Goal: Use online tool/utility: Utilize a website feature to perform a specific function

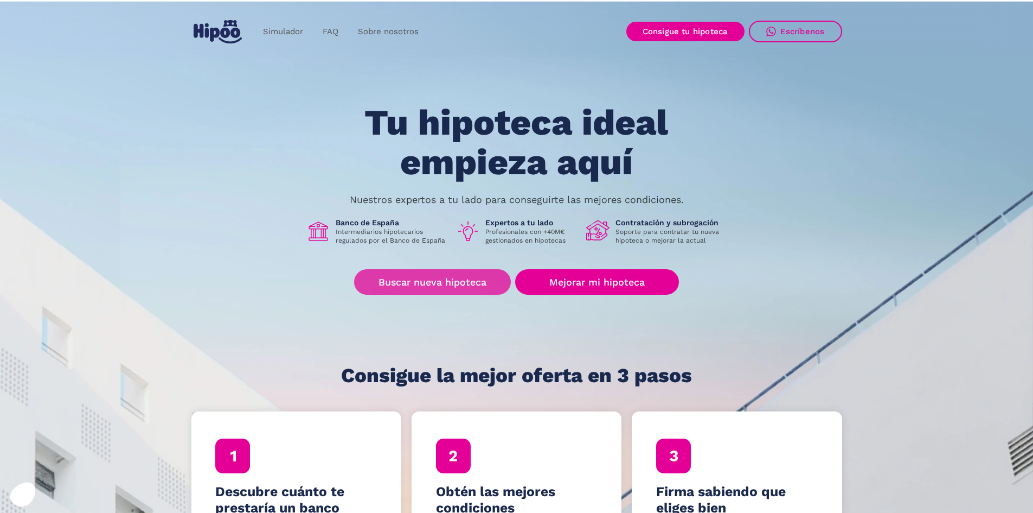
click at [459, 289] on link "Buscar nueva hipoteca" at bounding box center [432, 281] width 157 height 25
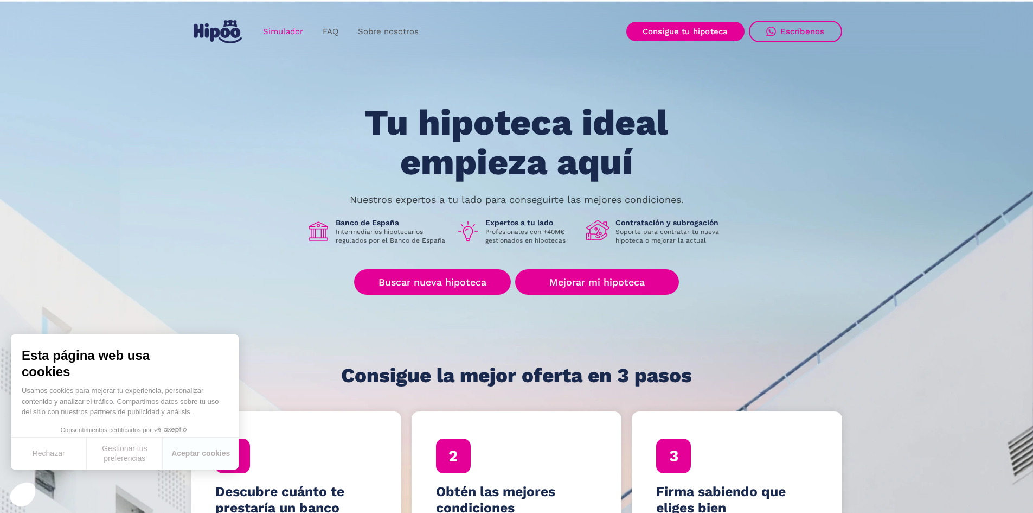
click at [287, 33] on link "Simulador" at bounding box center [283, 31] width 60 height 21
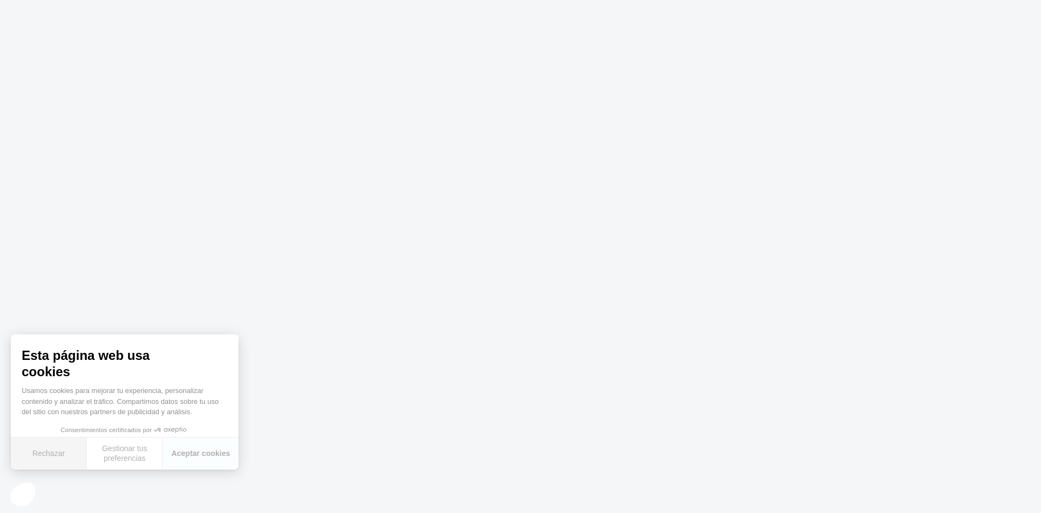
click at [56, 454] on button "Rechazar" at bounding box center [49, 453] width 76 height 32
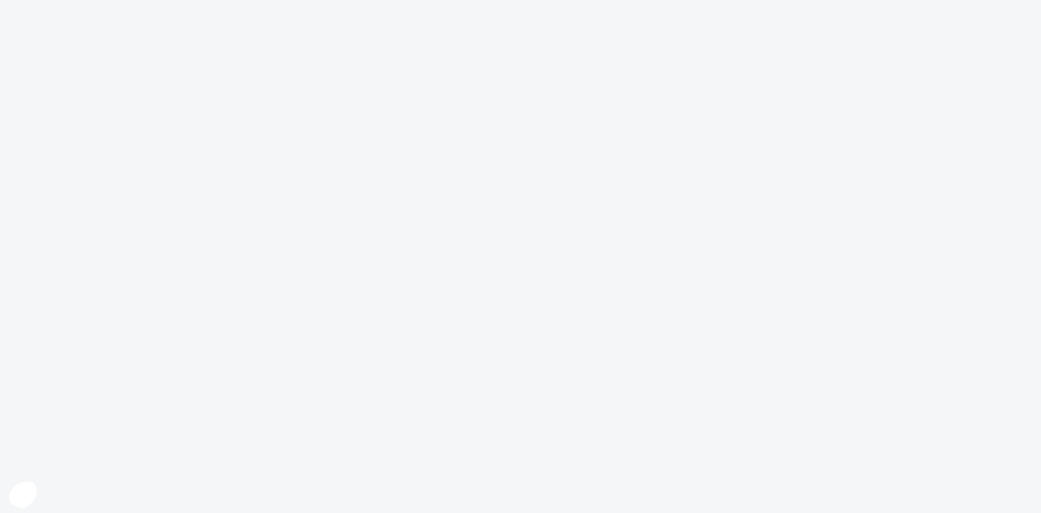
click at [21, 495] on icon at bounding box center [22, 493] width 16 height 10
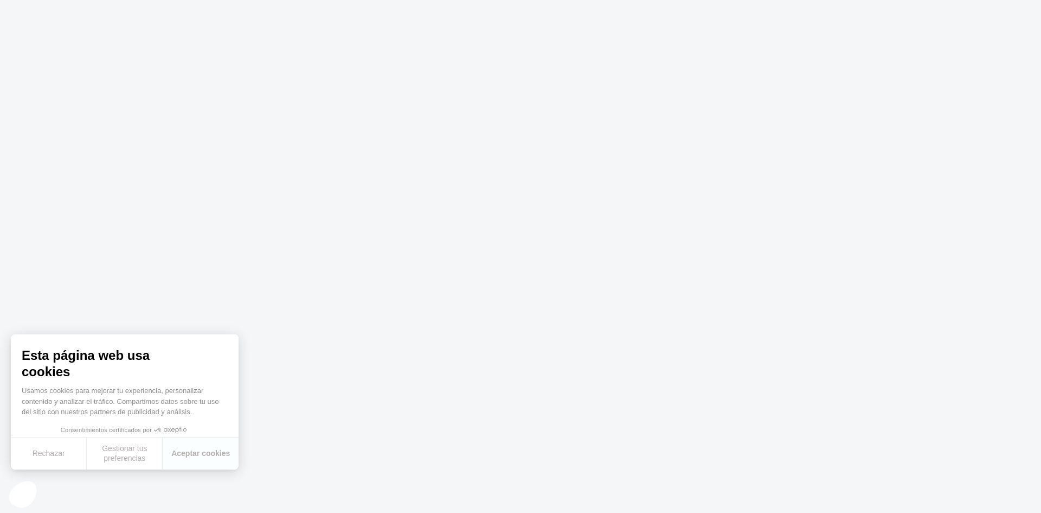
click at [48, 459] on button "Rechazar" at bounding box center [49, 453] width 76 height 32
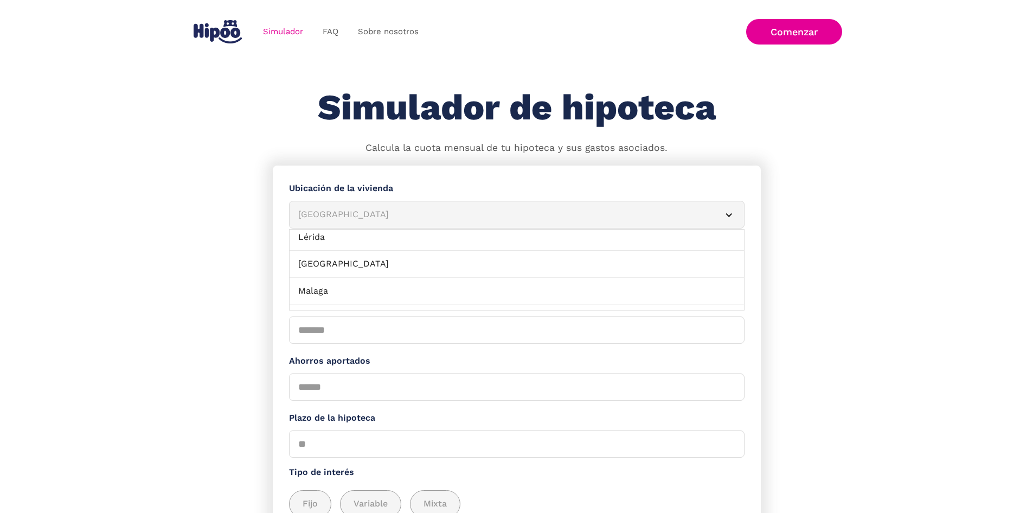
scroll to position [759, 0]
click at [408, 245] on link "Madrid" at bounding box center [517, 239] width 454 height 27
click at [326, 283] on span "Obra nueva" at bounding box center [327, 276] width 49 height 14
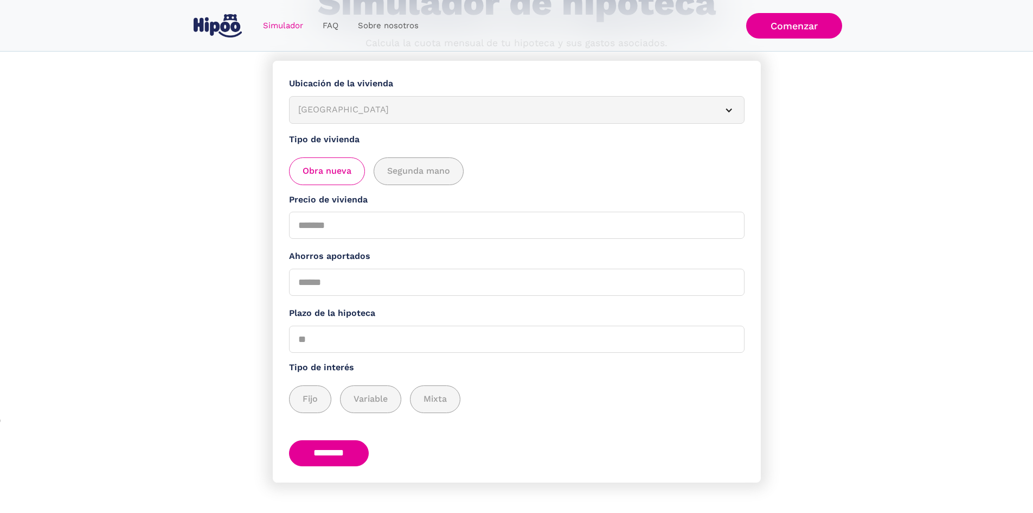
scroll to position [108, 0]
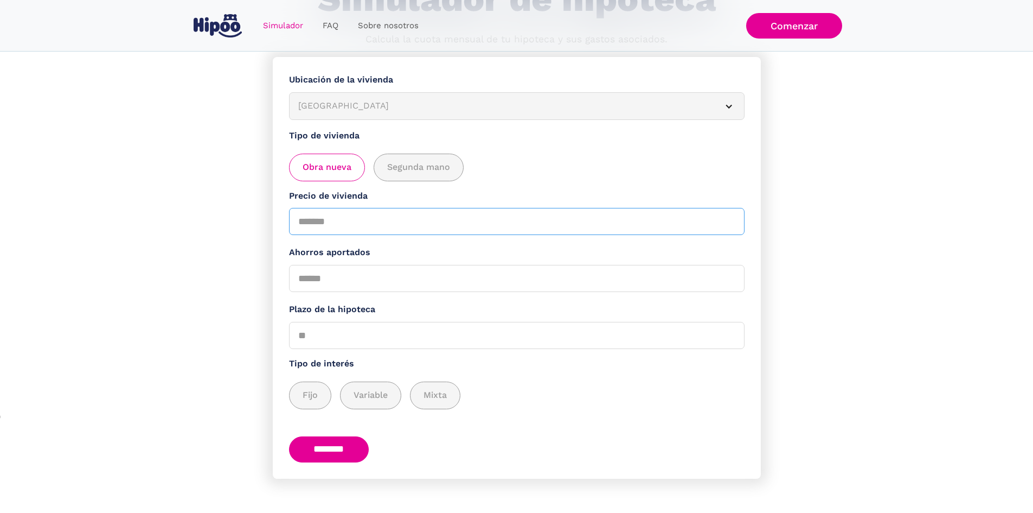
click at [453, 233] on input "Precio de vivienda" at bounding box center [517, 221] width 456 height 27
type input "*"
type input "******"
click at [457, 276] on input "Ahorros aportados" at bounding box center [517, 278] width 456 height 27
type input "*"
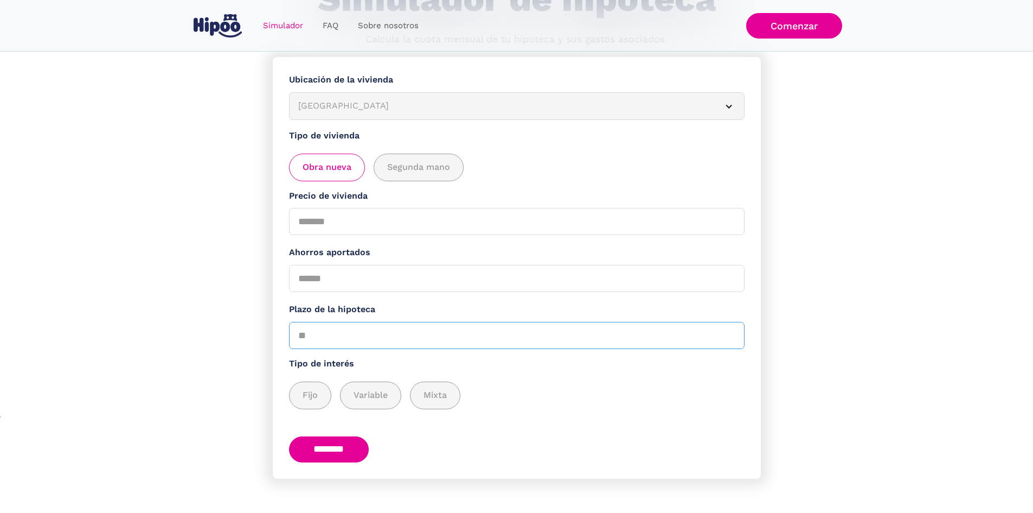
click at [470, 349] on input "Plazo de la hipoteca" at bounding box center [517, 335] width 456 height 27
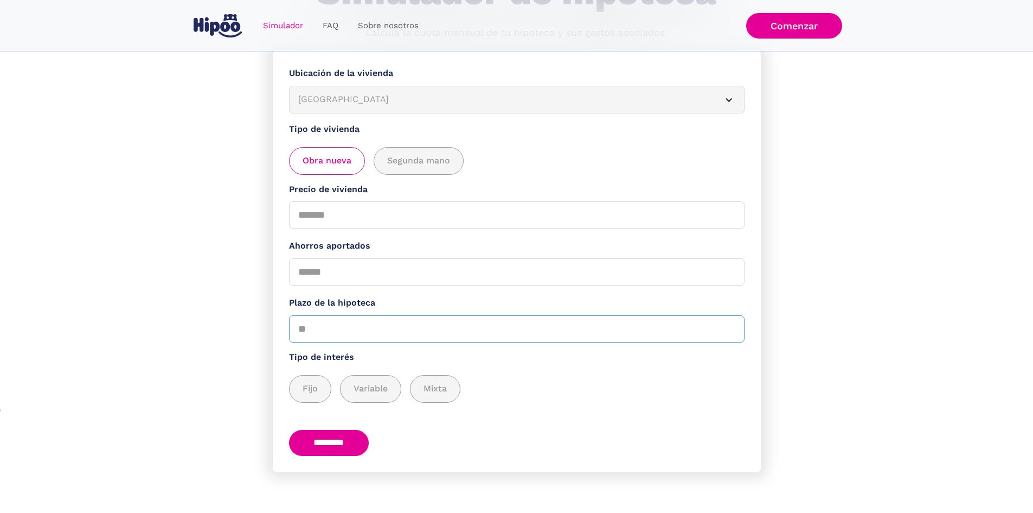
scroll to position [126, 0]
type input "**"
click at [308, 390] on div "add_description_here" at bounding box center [310, 388] width 41 height 27
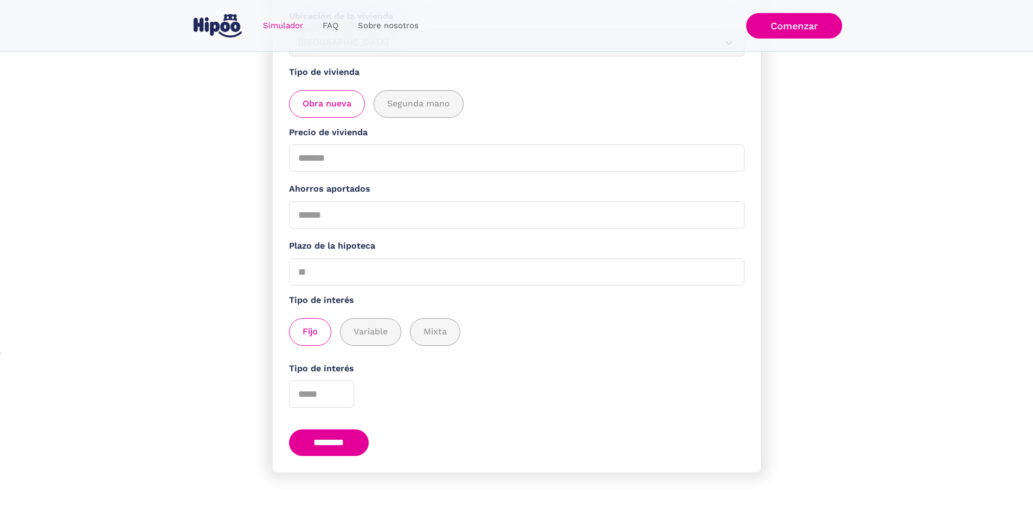
scroll to position [183, 0]
click at [353, 433] on input "********" at bounding box center [329, 442] width 80 height 27
click at [319, 390] on input "Tipo de interés" at bounding box center [321, 393] width 65 height 27
type input "*"
click at [333, 443] on input "********" at bounding box center [329, 442] width 80 height 27
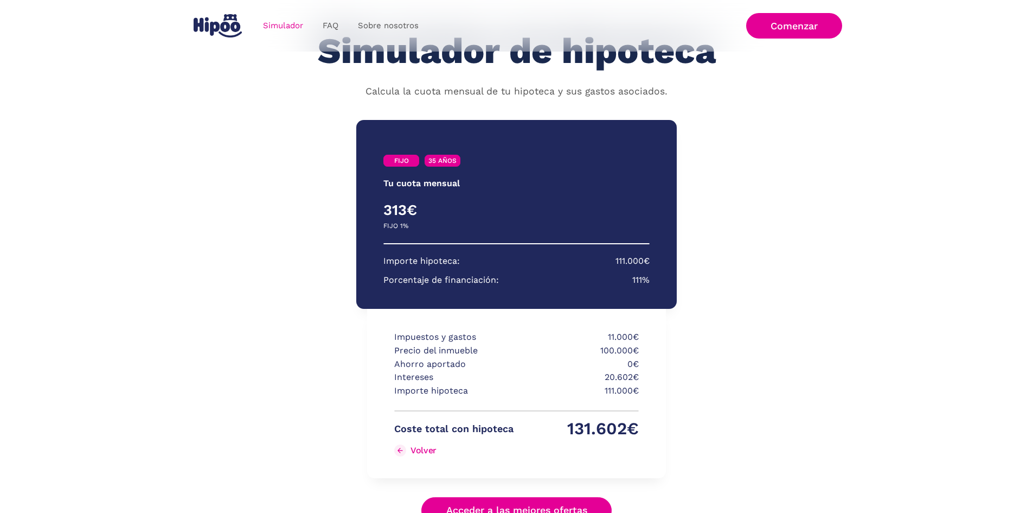
scroll to position [130, 0]
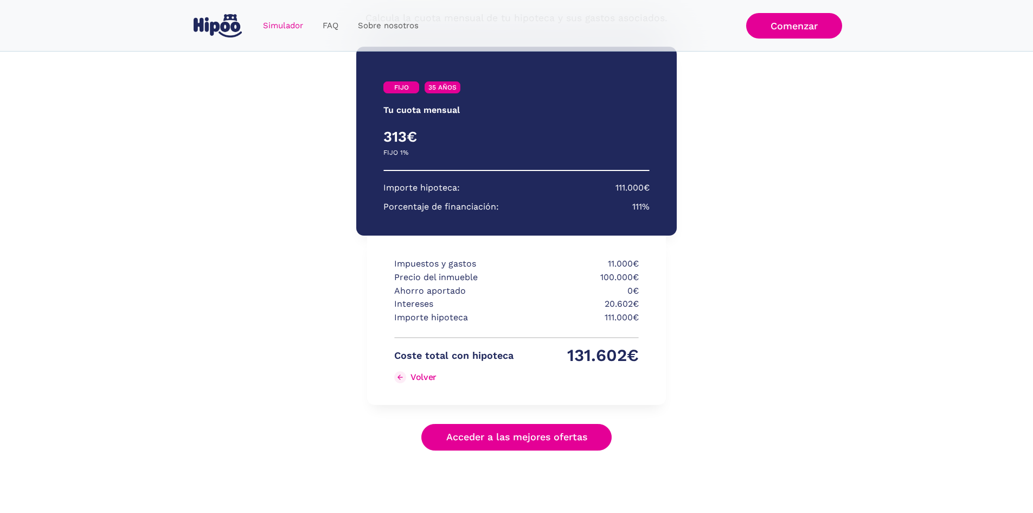
click at [528, 432] on link "Acceder a las mejores ofertas" at bounding box center [516, 437] width 191 height 27
click at [513, 438] on link "Acceder a las mejores ofertas" at bounding box center [516, 437] width 191 height 27
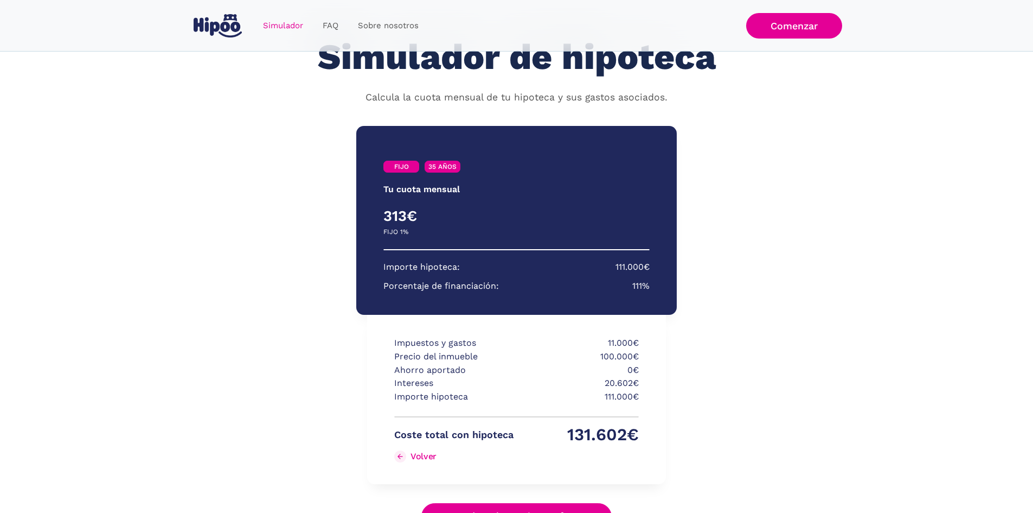
scroll to position [31, 0]
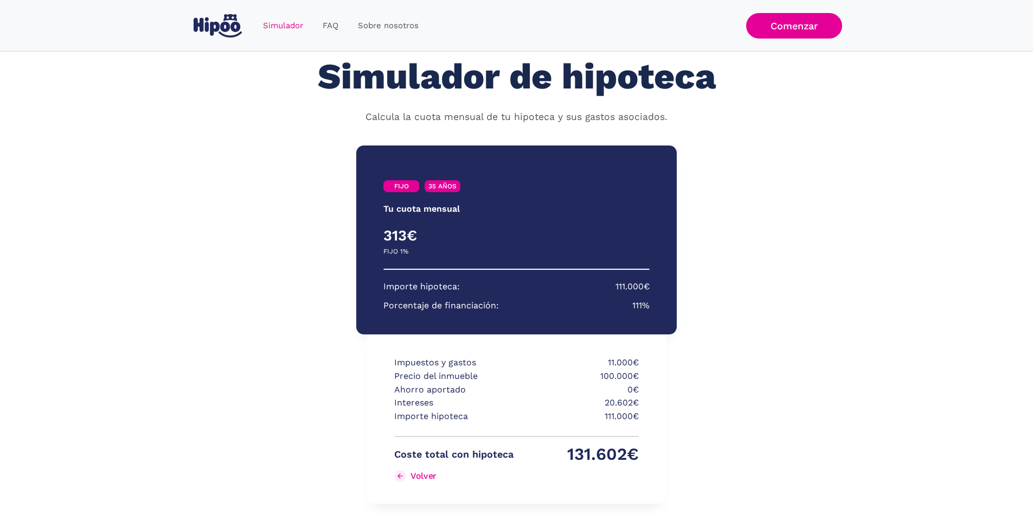
click at [708, 311] on div "FIJO 35 AÑOS Tu cuota mensual PRIMEROS 3 AÑOS RESTO DE AÑOS 313€ 0€ FIJO 1% VAR…" at bounding box center [517, 347] width 488 height 425
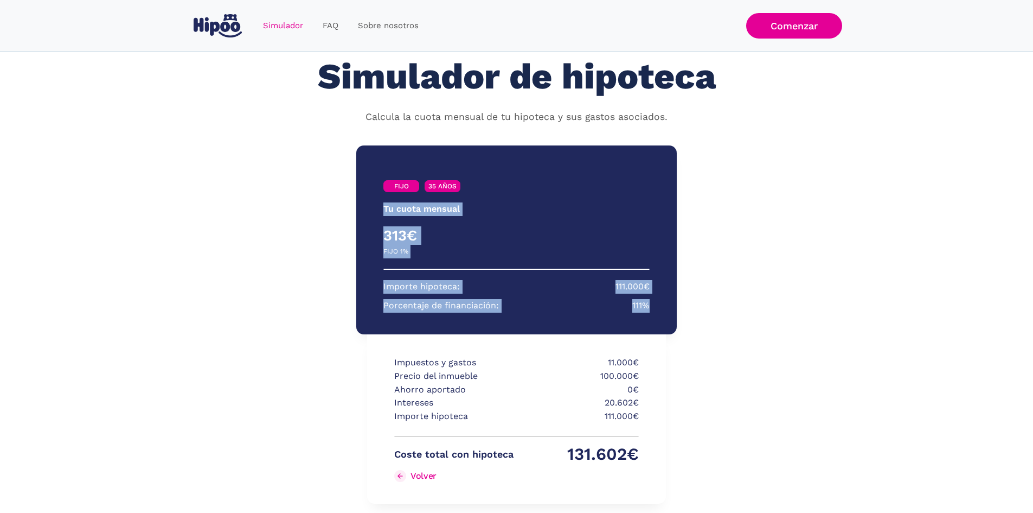
drag, startPoint x: 379, startPoint y: 203, endPoint x: 650, endPoint y: 304, distance: 289.3
click at [650, 304] on div "FIJO 35 AÑOS Tu cuota mensual PRIMEROS 3 AÑOS RESTO DE AÑOS 313€ 0€ FIJO 1% VAR…" at bounding box center [516, 239] width 320 height 189
drag, startPoint x: 580, startPoint y: 292, endPoint x: 372, endPoint y: 212, distance: 222.7
click at [372, 212] on div "FIJO 35 AÑOS Tu cuota mensual PRIMEROS 3 AÑOS RESTO DE AÑOS 313€ 0€ FIJO 1% VAR…" at bounding box center [516, 239] width 320 height 189
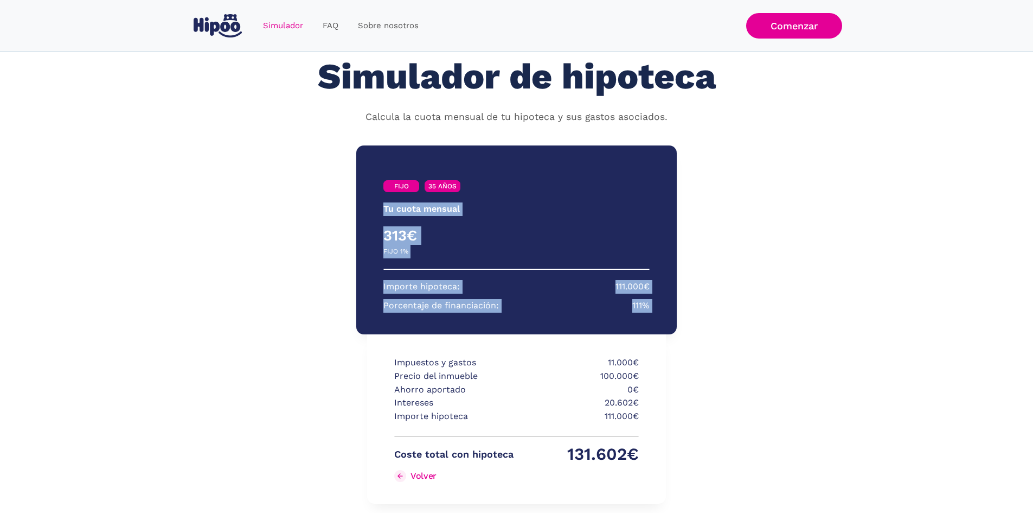
click at [742, 227] on div "FIJO 35 AÑOS Tu cuota mensual PRIMEROS 3 AÑOS RESTO DE AÑOS 313€ 0€ FIJO 1% VAR…" at bounding box center [517, 347] width 488 height 425
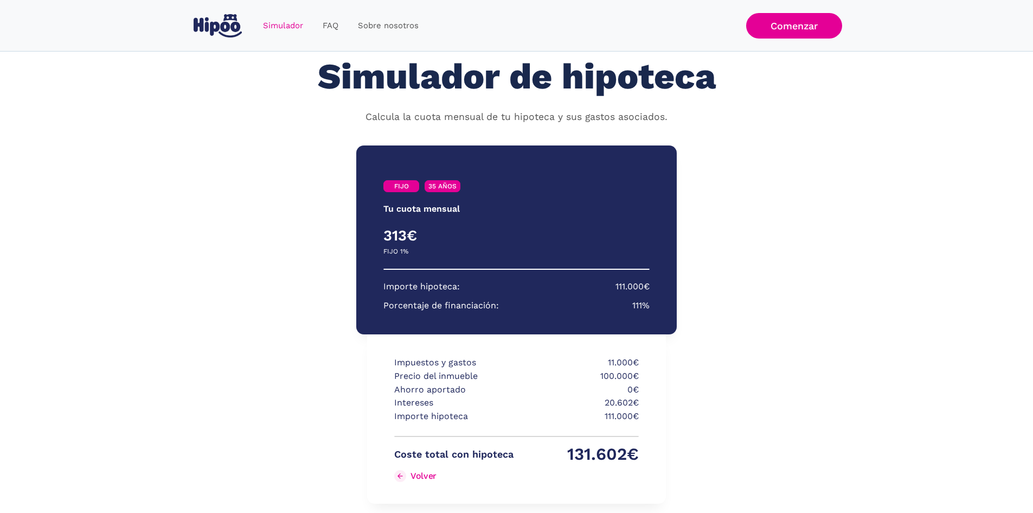
scroll to position [130, 0]
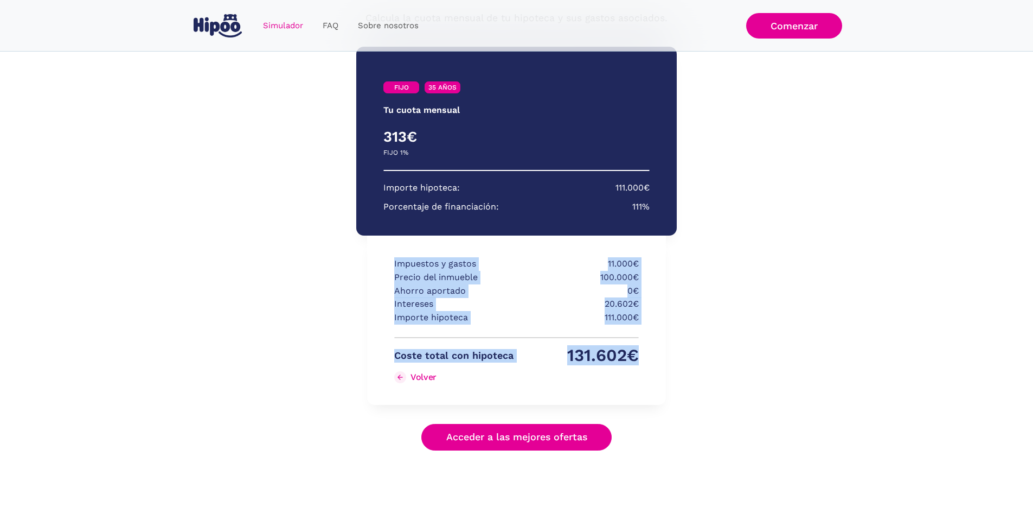
drag, startPoint x: 633, startPoint y: 356, endPoint x: 377, endPoint y: 266, distance: 271.2
click at [374, 265] on div "Impuestos y gastos 11.000€ Precio del inmueble 100.000€ Ahorro aportado 0€ Inte…" at bounding box center [516, 319] width 298 height 169
click at [436, 287] on p "Ahorro aportado" at bounding box center [453, 291] width 119 height 14
click at [396, 261] on p "Impuestos y gastos" at bounding box center [453, 264] width 119 height 14
drag, startPoint x: 394, startPoint y: 262, endPoint x: 639, endPoint y: 325, distance: 253.1
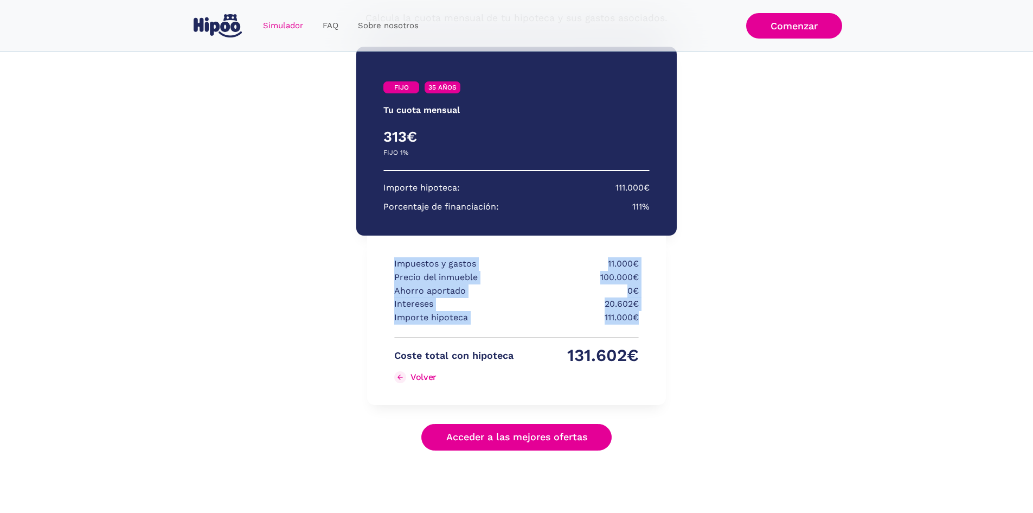
click at [639, 325] on div "Impuestos y gastos 11.000€ Precio del inmueble 100.000€ Ahorro aportado 0€ Inte…" at bounding box center [516, 319] width 298 height 169
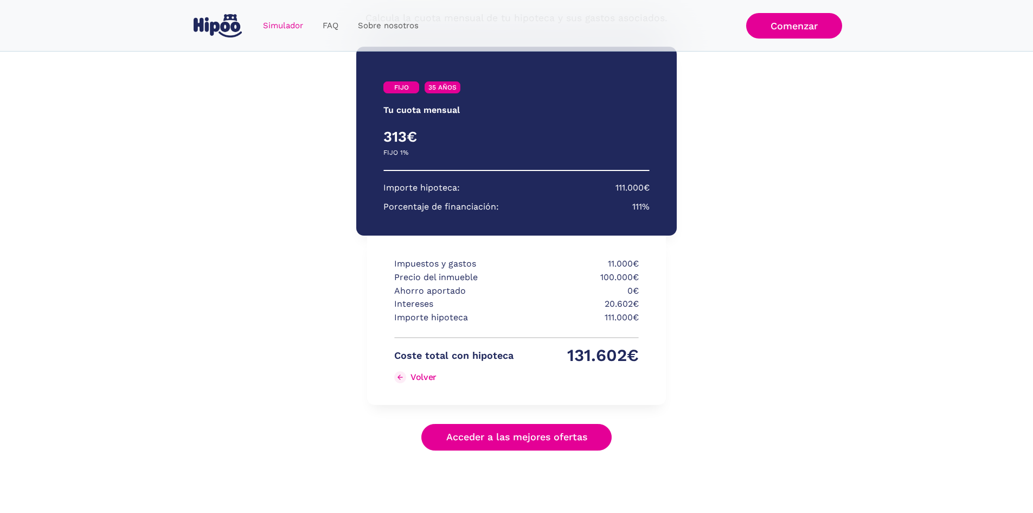
drag, startPoint x: 638, startPoint y: 317, endPoint x: 646, endPoint y: 316, distance: 7.8
click at [646, 316] on div "Impuestos y gastos 11.000€ Precio del inmueble 100.000€ Ahorro aportado 0€ Inte…" at bounding box center [516, 319] width 298 height 169
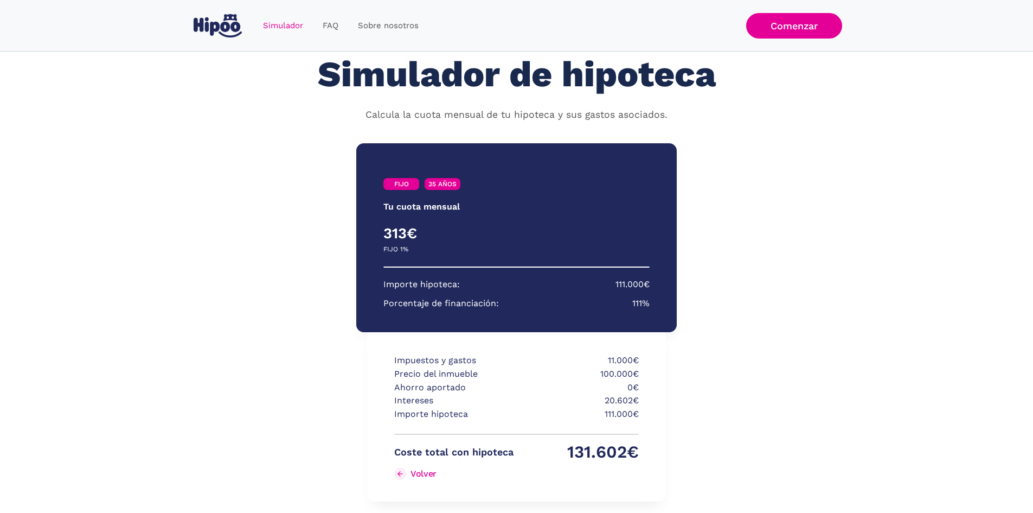
scroll to position [21, 0]
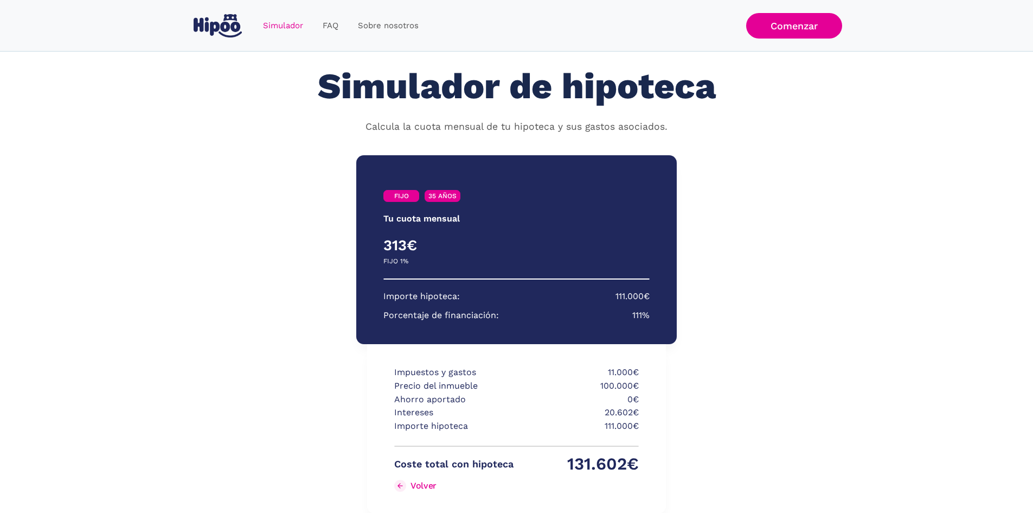
click at [715, 311] on div "FIJO 35 AÑOS Tu cuota mensual PRIMEROS 3 AÑOS RESTO DE AÑOS 313€ 0€ FIJO 1% VAR…" at bounding box center [517, 356] width 488 height 425
